Goal: Task Accomplishment & Management: Manage account settings

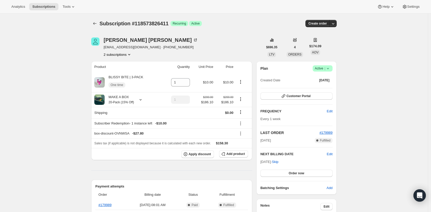
click at [329, 67] on icon at bounding box center [327, 68] width 5 height 5
click at [327, 88] on span "Cancel subscription" at bounding box center [321, 87] width 29 height 4
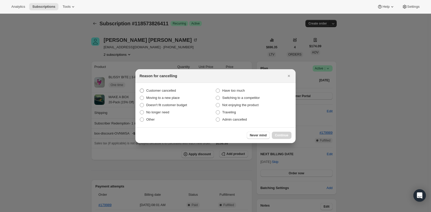
click at [168, 91] on span "Customer cancelled" at bounding box center [161, 91] width 30 height 4
click at [140, 89] on input "Customer cancelled" at bounding box center [140, 89] width 0 height 0
radio input "true"
click at [285, 135] on span "Continue" at bounding box center [281, 135] width 13 height 4
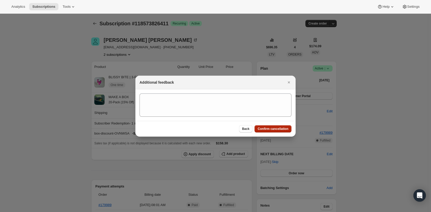
click at [282, 129] on span "Confirm cancellation" at bounding box center [272, 129] width 31 height 4
